Goal: Task Accomplishment & Management: Complete application form

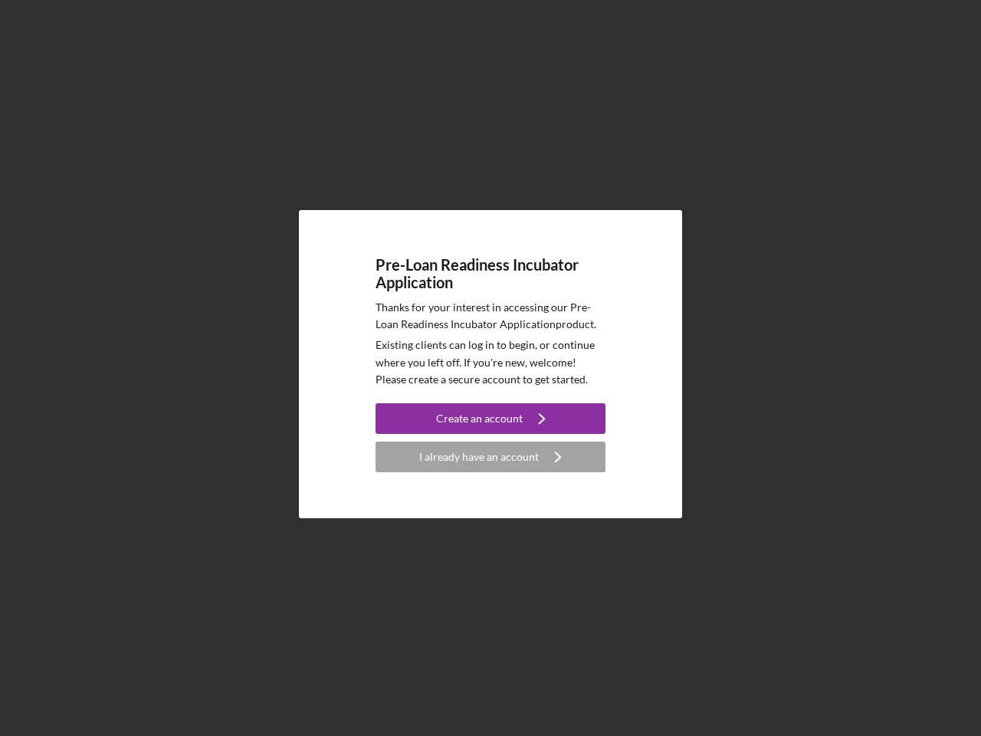
click at [491, 368] on p "Existing clients can log in to begin, or continue where you left off. If you're…" at bounding box center [491, 362] width 230 height 51
click at [491, 419] on div "Create an account" at bounding box center [479, 418] width 87 height 31
